Goal: Obtain resource: Obtain resource

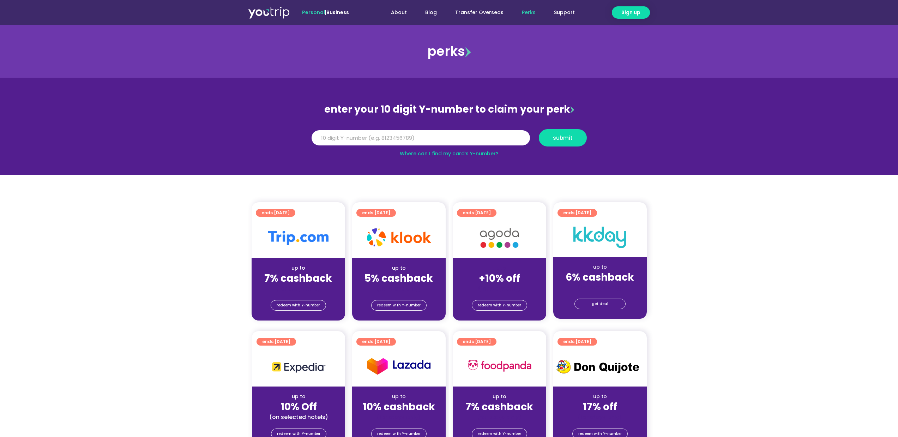
scroll to position [67, 0]
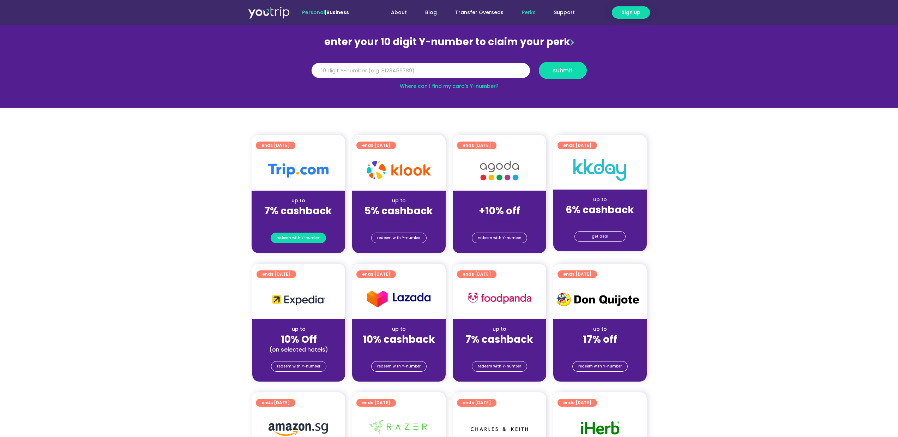
click at [308, 238] on span "redeem with Y-number" at bounding box center [298, 238] width 43 height 10
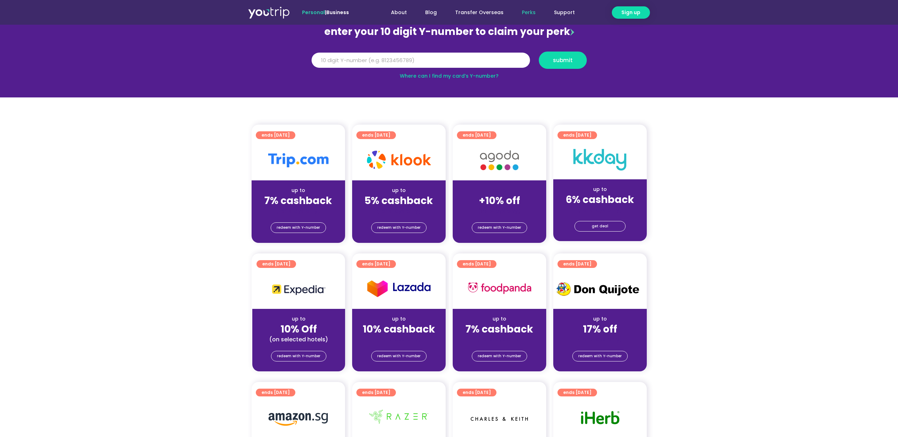
click at [402, 297] on img at bounding box center [399, 288] width 64 height 20
click at [303, 224] on span "redeem with Y-number" at bounding box center [298, 228] width 43 height 10
click at [429, 59] on input "Y Number" at bounding box center [421, 61] width 218 height 16
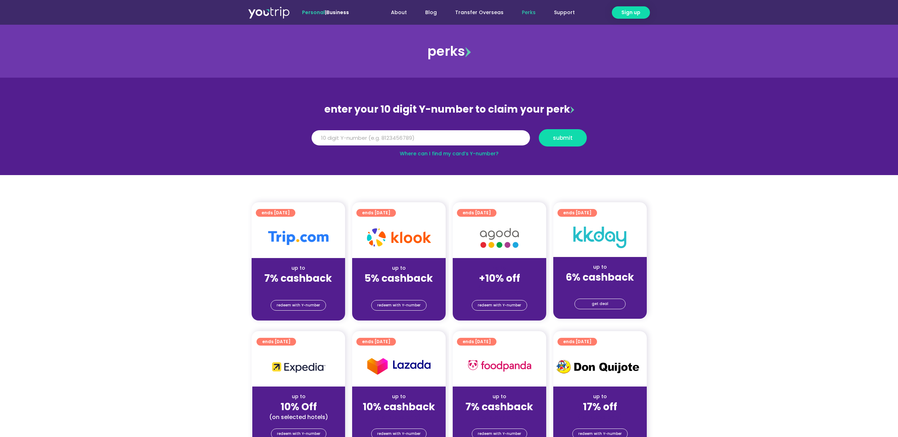
click at [462, 154] on link "Where can I find my card’s Y-number?" at bounding box center [449, 153] width 99 height 7
click at [403, 134] on input "Y Number" at bounding box center [421, 138] width 218 height 16
paste input "-8140227441"
click at [557, 140] on span "submit" at bounding box center [563, 137] width 20 height 5
click at [319, 137] on input "-8140227441" at bounding box center [421, 138] width 218 height 16
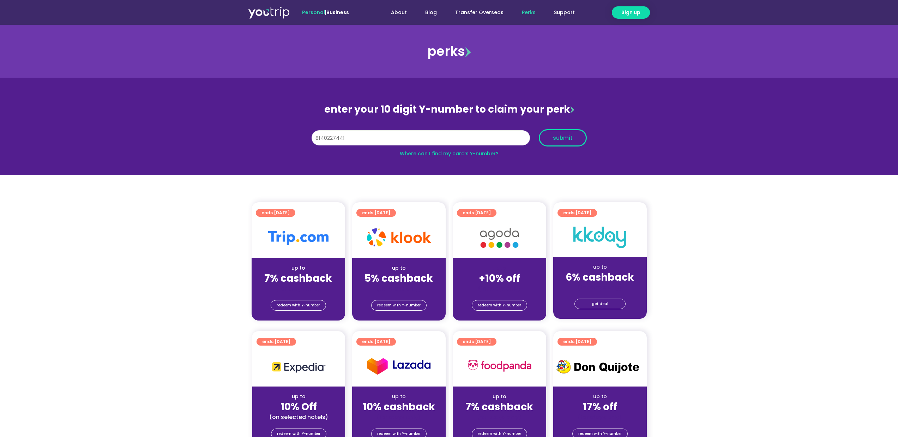
type input "8140227441"
click at [555, 138] on span "submit" at bounding box center [563, 137] width 20 height 5
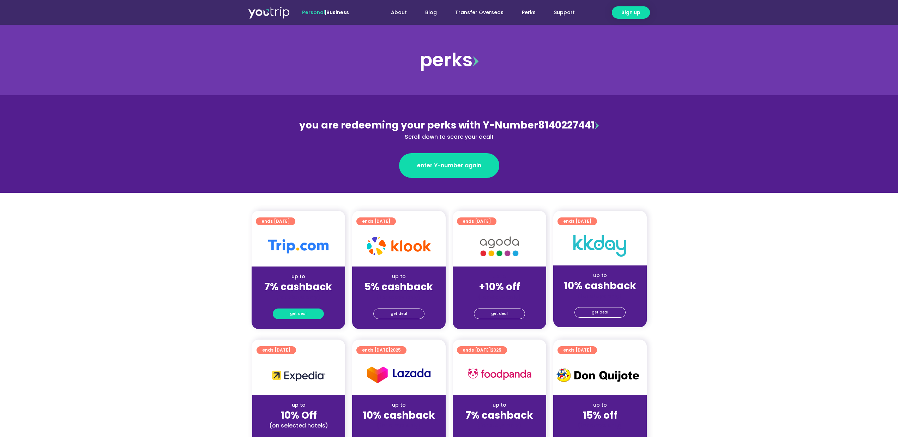
click at [297, 314] on span "get deal" at bounding box center [298, 314] width 17 height 10
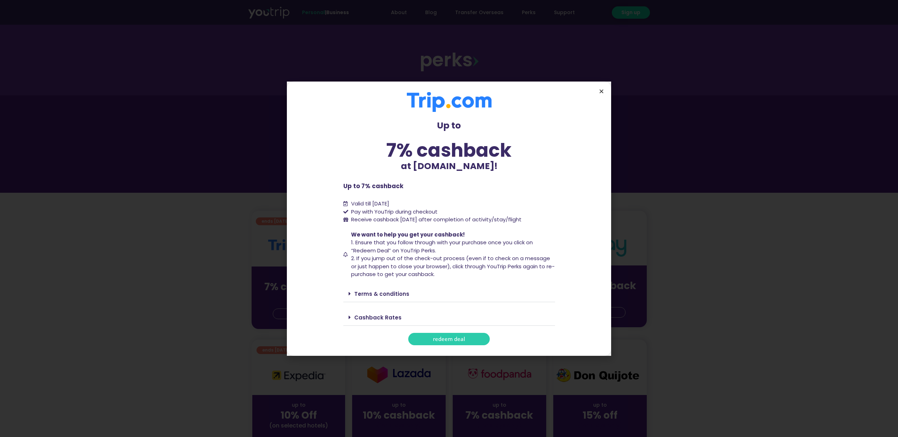
click at [601, 92] on icon "Close" at bounding box center [601, 91] width 5 height 5
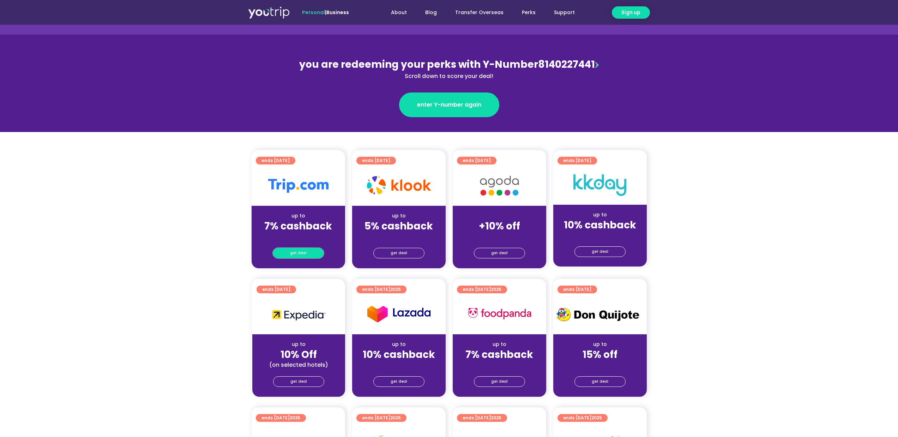
scroll to position [89, 0]
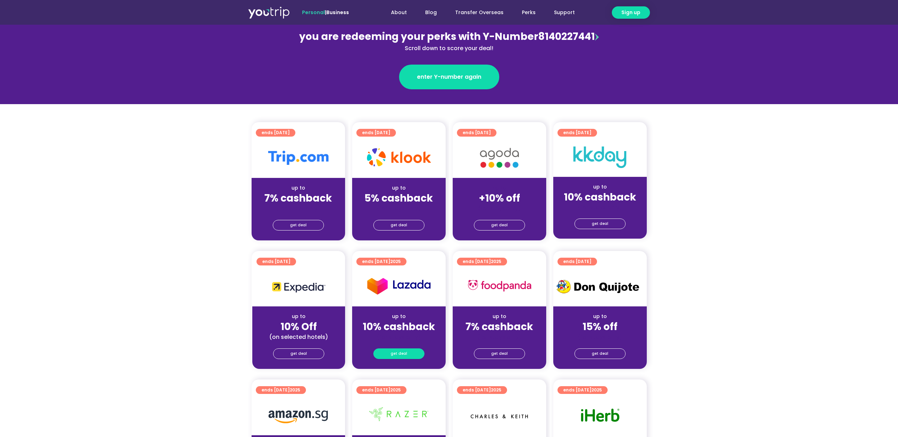
click at [399, 359] on span "get deal" at bounding box center [399, 354] width 17 height 10
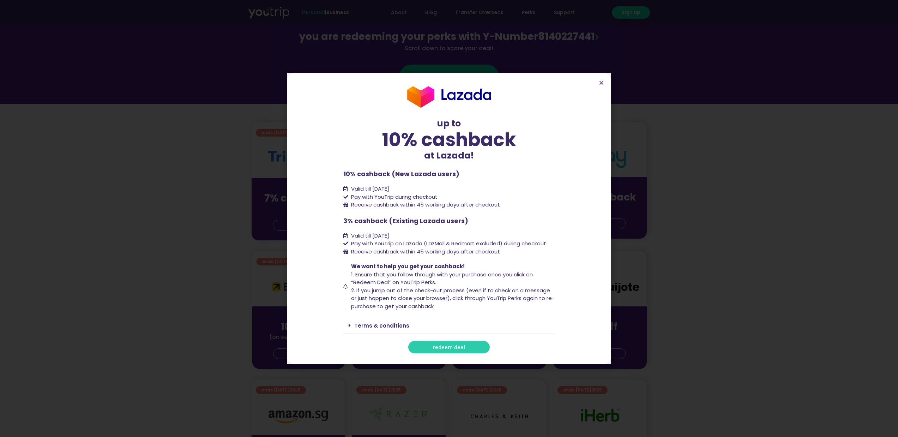
click at [606, 78] on section "up to 10% cashback at Lazada! up to 10% cashback at Lazada! 10% cashback (New L…" at bounding box center [449, 218] width 324 height 291
click at [603, 81] on icon "Close" at bounding box center [601, 82] width 5 height 5
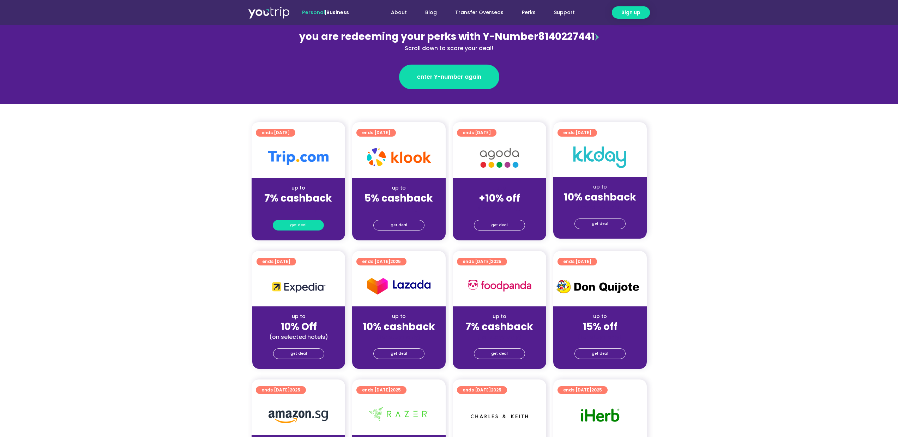
click at [305, 226] on span "get deal" at bounding box center [298, 225] width 17 height 10
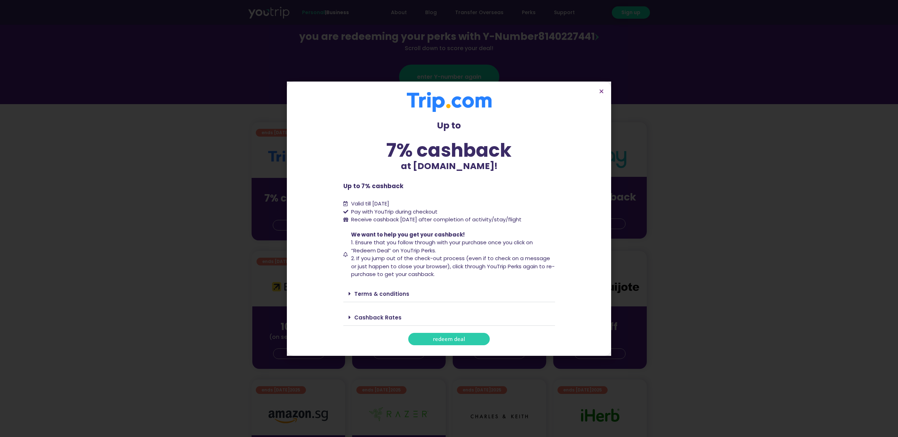
click at [353, 317] on span at bounding box center [352, 317] width 6 height 6
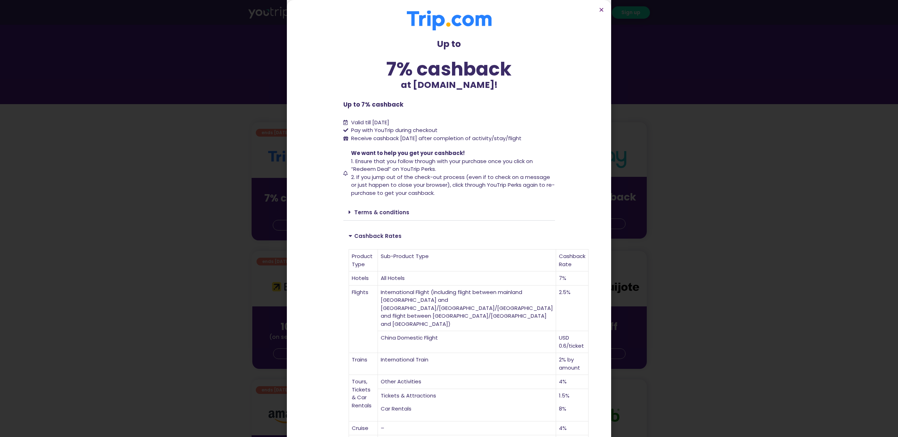
click at [349, 236] on icon at bounding box center [352, 236] width 6 height 6
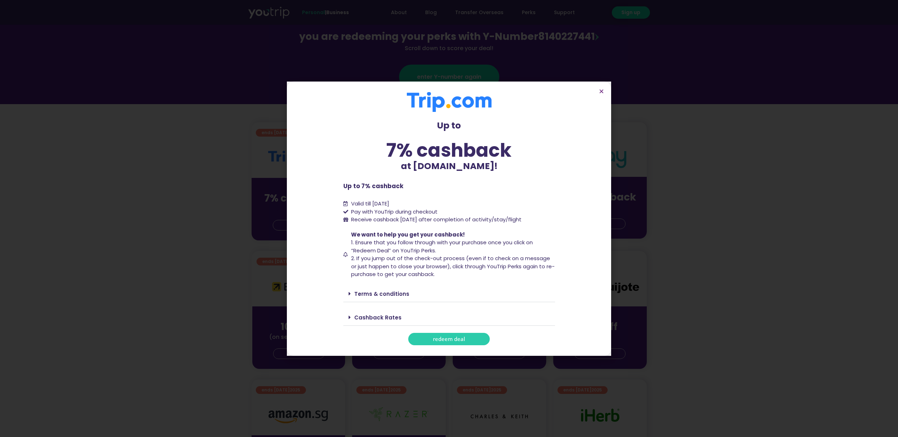
click at [352, 293] on span at bounding box center [352, 294] width 6 height 6
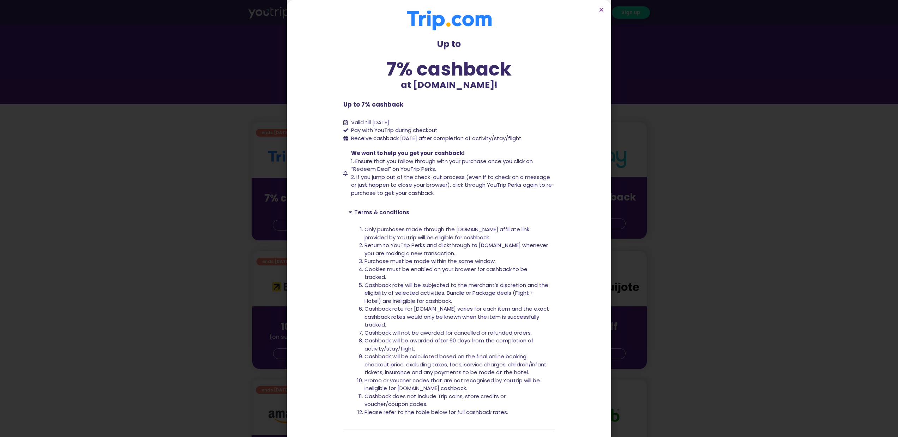
click at [350, 213] on icon at bounding box center [352, 212] width 6 height 6
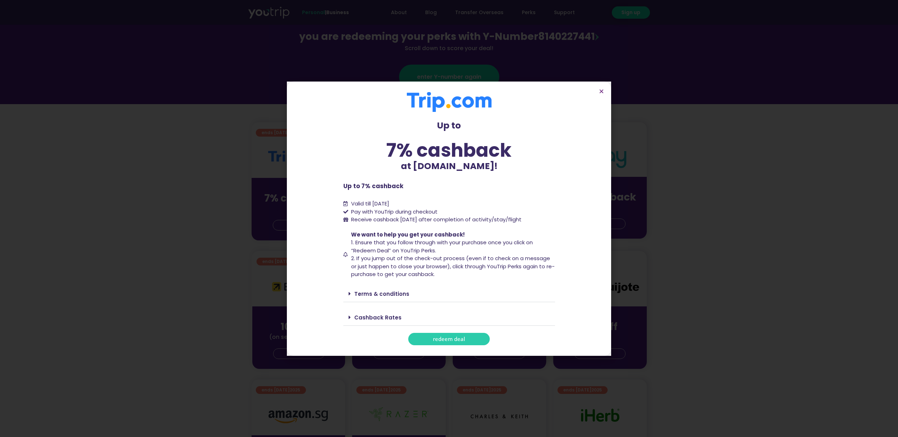
click at [454, 339] on span "redeem deal" at bounding box center [449, 338] width 32 height 5
click at [365, 292] on link "Terms & conditions" at bounding box center [381, 293] width 55 height 7
